Goal: Obtain resource: Obtain resource

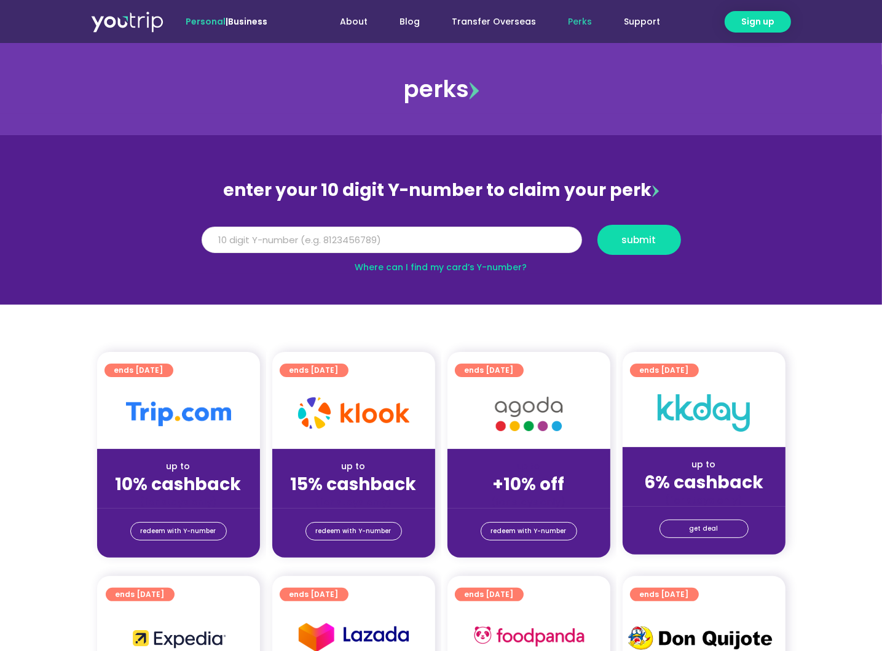
click at [458, 238] on input "Y Number" at bounding box center [392, 240] width 380 height 27
type input "8155382874"
click at [644, 245] on span "submit" at bounding box center [639, 239] width 34 height 9
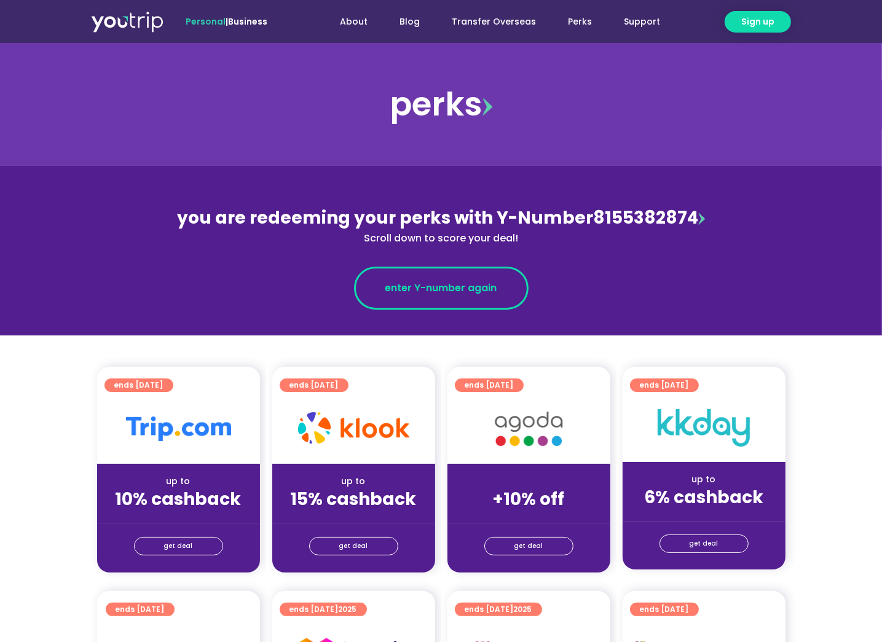
click at [474, 298] on link "enter Y-number again" at bounding box center [441, 288] width 174 height 43
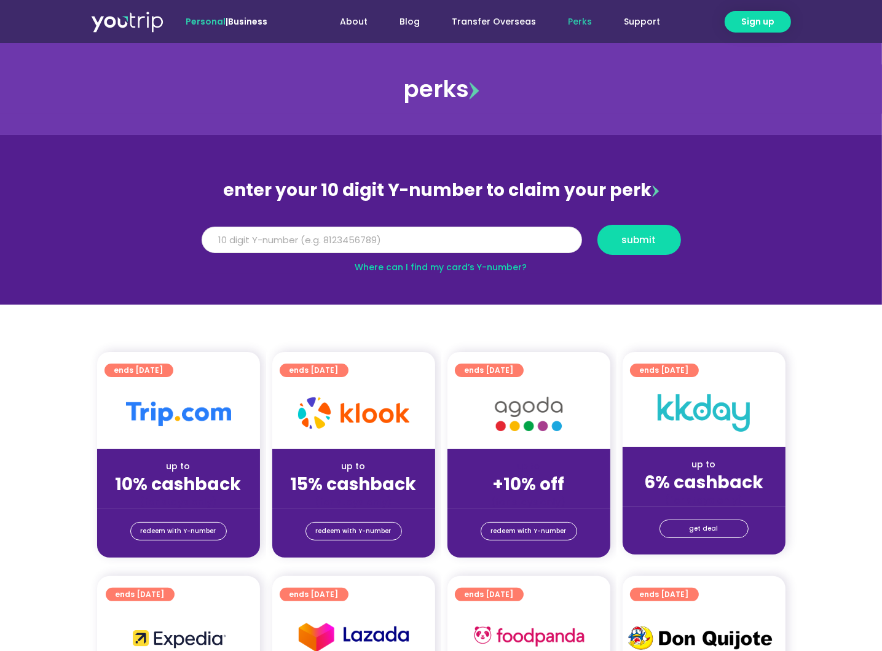
click at [492, 240] on input "Y Number" at bounding box center [392, 240] width 380 height 27
type input "8155382874"
click at [654, 250] on button "submit" at bounding box center [639, 240] width 84 height 30
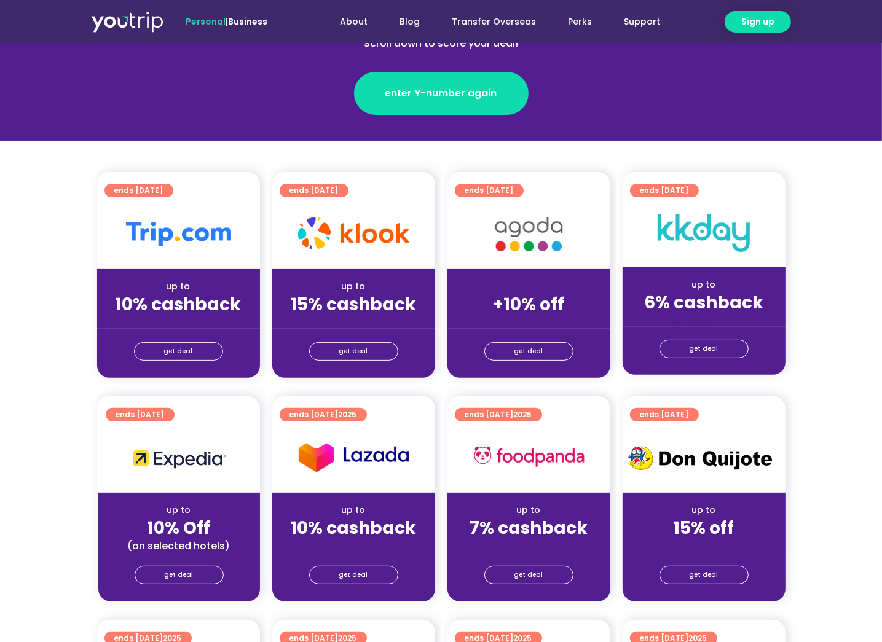
scroll to position [184, 0]
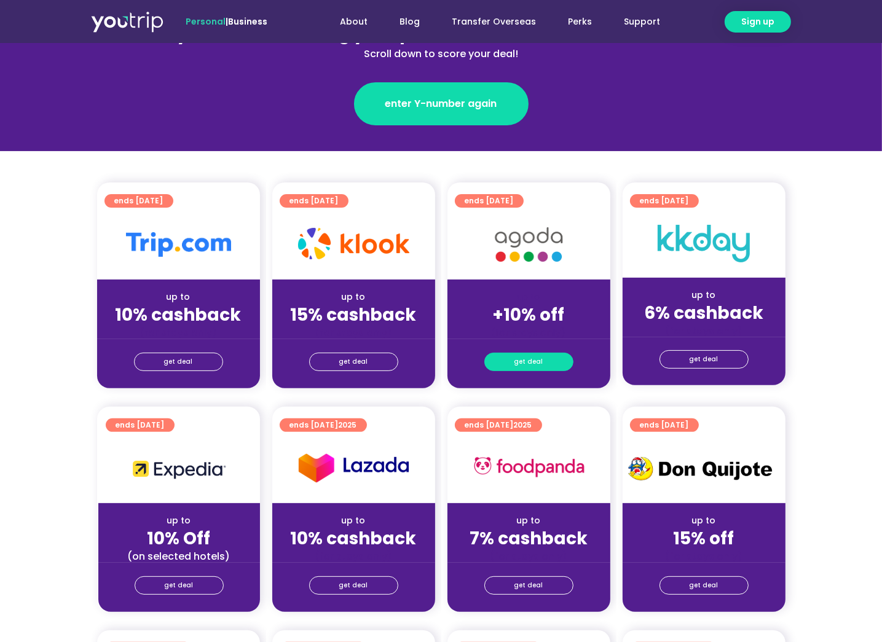
click at [538, 361] on span "get deal" at bounding box center [528, 361] width 29 height 17
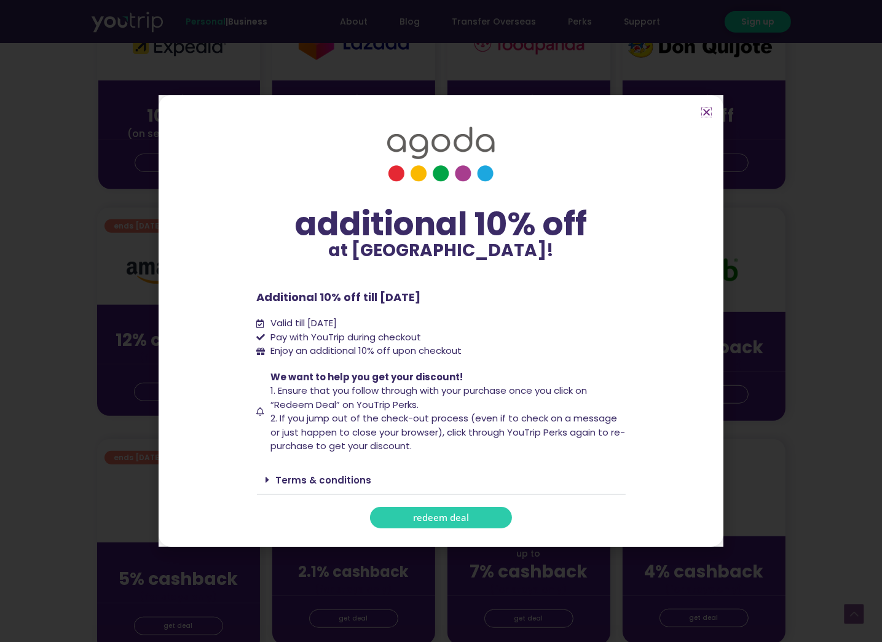
scroll to position [614, 0]
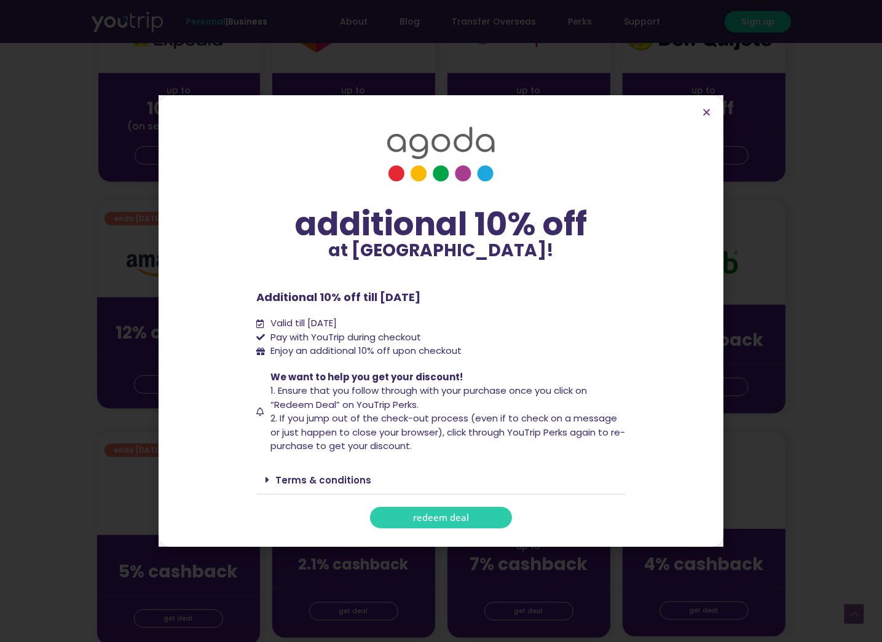
click at [455, 522] on span "redeem deal" at bounding box center [441, 517] width 56 height 9
